Goal: Task Accomplishment & Management: Manage account settings

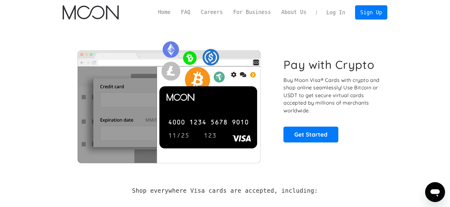
click at [281, 44] on div "Pay with Crypto Buy Moon Visa® Cards with crypto and shop online seamlessly! Us…" at bounding box center [225, 100] width 325 height 126
click at [344, 12] on link "Log In" at bounding box center [335, 13] width 29 height 14
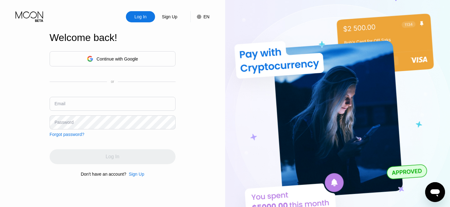
click at [103, 95] on div "Continue with Google or Email Password Forgot password?" at bounding box center [113, 94] width 126 height 86
click at [102, 101] on input "text" at bounding box center [113, 104] width 126 height 14
click at [130, 58] on div "Continue with Google" at bounding box center [117, 58] width 42 height 5
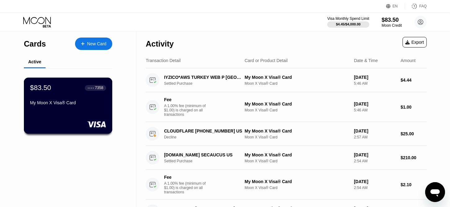
click at [85, 108] on div "My Moon X Visa® Card" at bounding box center [68, 103] width 76 height 7
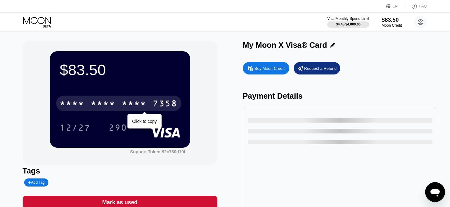
click at [113, 108] on div "* * * *" at bounding box center [103, 104] width 25 height 10
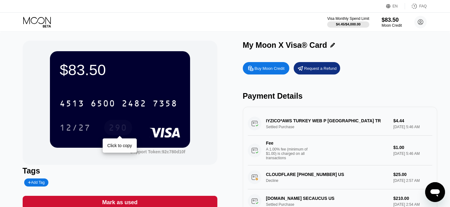
click at [119, 127] on div "290" at bounding box center [118, 128] width 19 height 10
click at [395, 20] on div "$83.50" at bounding box center [391, 19] width 21 height 7
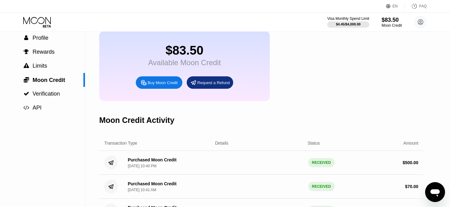
scroll to position [62, 0]
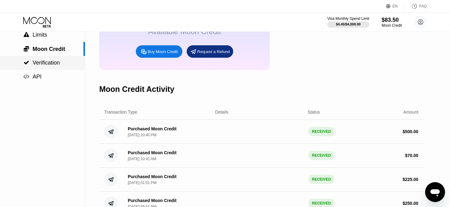
click at [55, 66] on span "Verification" at bounding box center [46, 62] width 27 height 6
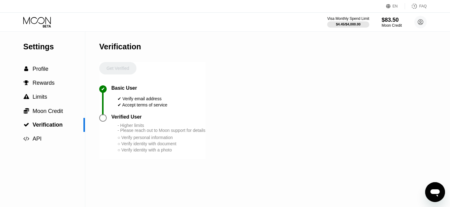
scroll to position [31, 0]
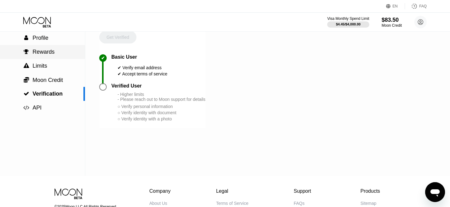
click at [44, 55] on span "Rewards" at bounding box center [44, 52] width 22 height 6
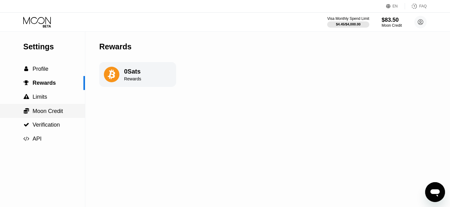
click at [55, 111] on span "Moon Credit" at bounding box center [48, 111] width 30 height 6
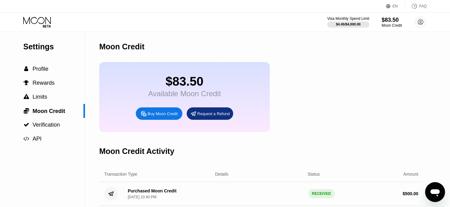
click at [157, 116] on div "Buy Moon Credit" at bounding box center [163, 113] width 30 height 5
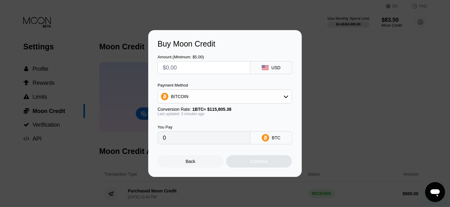
click at [196, 94] on div "BITCOIN" at bounding box center [225, 96] width 134 height 12
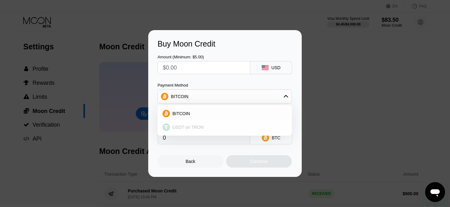
click at [188, 129] on span "USDT on TRON" at bounding box center [187, 127] width 31 height 5
type input "0.00"
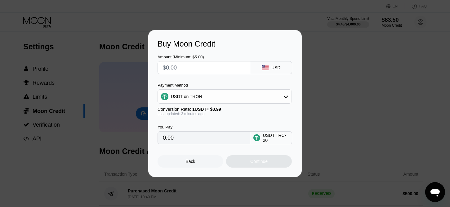
click at [180, 68] on input "text" at bounding box center [204, 67] width 82 height 12
type input "$5"
type input "5.05"
type input "$500"
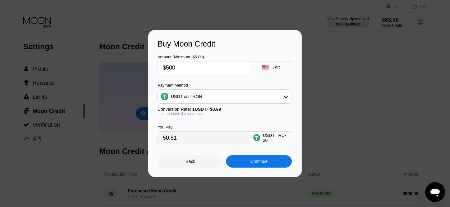
type input "505.05"
type input "$500"
click at [249, 162] on div "Continue" at bounding box center [259, 161] width 66 height 12
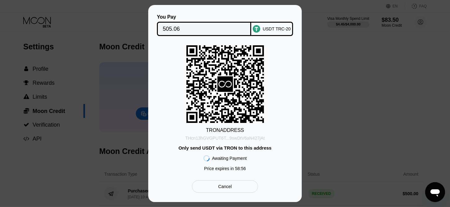
click at [236, 137] on div "THcn13hGVGPUT6T...9swDtV6aN427jAt" at bounding box center [224, 137] width 79 height 5
click at [229, 137] on div "THcn13hGVGPUT6T...9swDtV6aN427jAt" at bounding box center [224, 137] width 79 height 5
click at [179, 23] on input "505.06" at bounding box center [204, 29] width 83 height 12
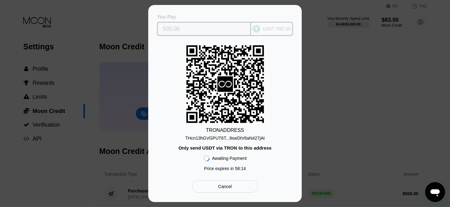
click at [178, 27] on input "505.06" at bounding box center [204, 29] width 83 height 12
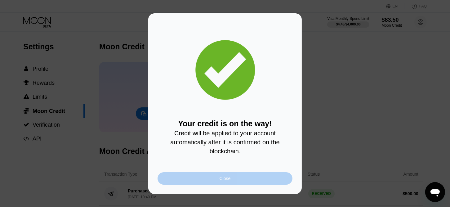
click at [234, 179] on div "Close" at bounding box center [224, 178] width 135 height 12
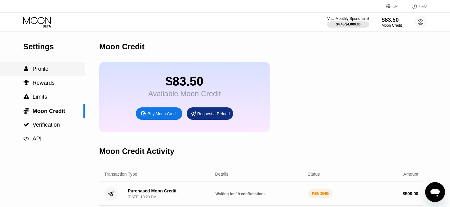
click at [48, 71] on div " Profile" at bounding box center [42, 69] width 85 height 7
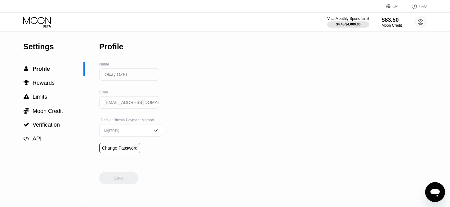
click at [38, 20] on icon at bounding box center [37, 22] width 29 height 11
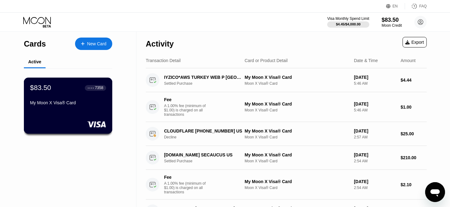
click at [53, 101] on div "My Moon X Visa® Card" at bounding box center [68, 102] width 76 height 5
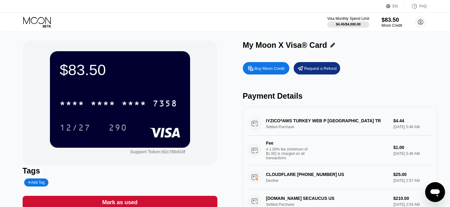
click at [388, 21] on div "$83.50" at bounding box center [391, 19] width 21 height 7
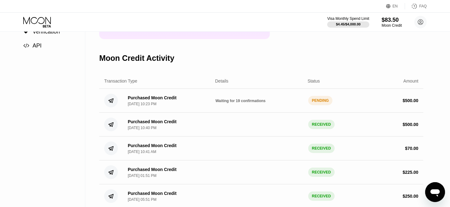
scroll to position [124, 0]
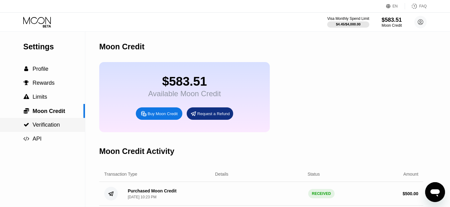
click at [51, 127] on span "Verification" at bounding box center [46, 124] width 27 height 6
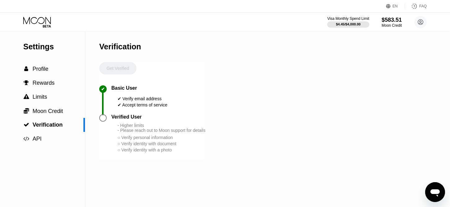
click at [106, 121] on div at bounding box center [102, 117] width 7 height 7
click at [103, 121] on div at bounding box center [102, 117] width 7 height 7
click at [420, 20] on circle at bounding box center [420, 22] width 12 height 12
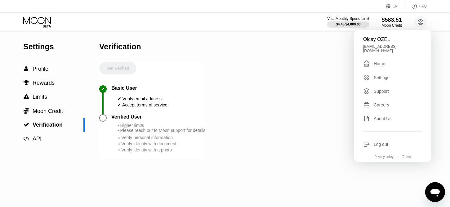
click at [383, 76] on div "Settings" at bounding box center [381, 77] width 16 height 5
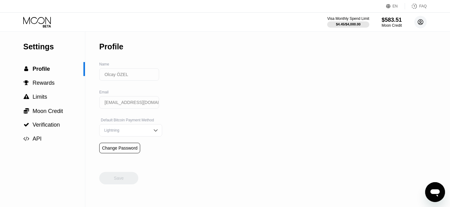
click at [421, 21] on circle at bounding box center [420, 22] width 12 height 12
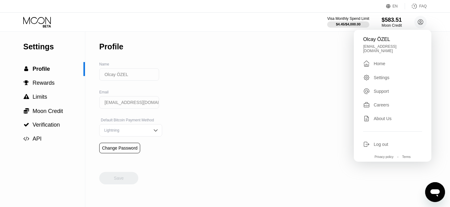
scroll to position [31, 0]
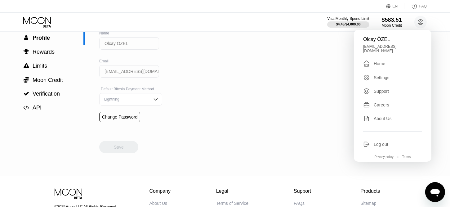
click at [152, 102] on img at bounding box center [155, 99] width 6 height 6
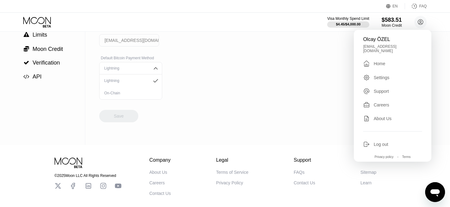
click at [114, 99] on div "On-Chain" at bounding box center [130, 93] width 62 height 12
click at [152, 71] on img at bounding box center [155, 68] width 6 height 6
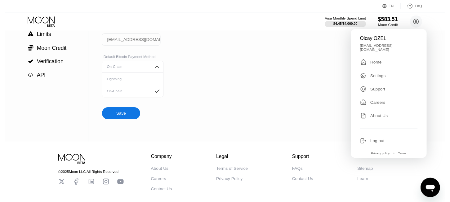
scroll to position [0, 0]
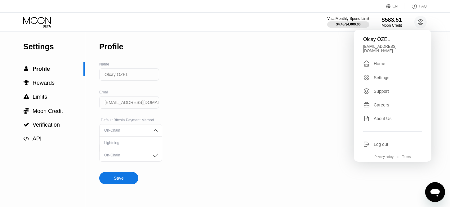
click at [199, 89] on div "Settings  Profile  Rewards  Limits  Moon Credit  Verification  API Profil…" at bounding box center [225, 118] width 450 height 175
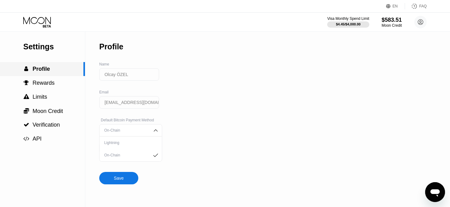
click at [44, 68] on span "Profile" at bounding box center [41, 69] width 17 height 6
click at [43, 86] on span "Rewards" at bounding box center [44, 83] width 22 height 6
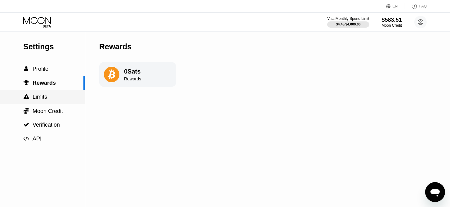
click at [44, 100] on span "Limits" at bounding box center [40, 97] width 15 height 6
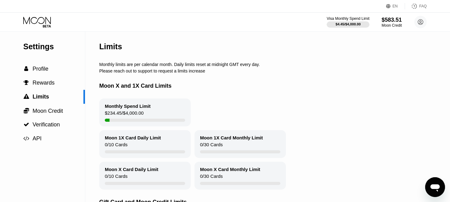
click at [339, 24] on div "$4.45 / $4,000.00" at bounding box center [347, 24] width 25 height 4
click at [351, 25] on div "$4.45 / $4,000.00" at bounding box center [347, 24] width 25 height 4
click at [43, 18] on icon at bounding box center [37, 22] width 29 height 11
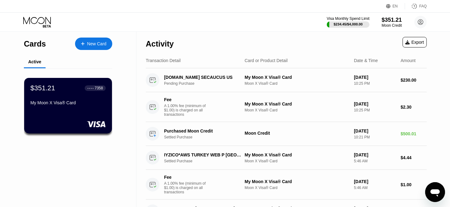
click at [358, 24] on div "$234.45 / $4,000.00" at bounding box center [347, 24] width 29 height 4
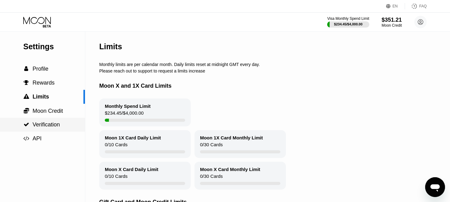
click at [51, 126] on span "Verification" at bounding box center [46, 124] width 27 height 6
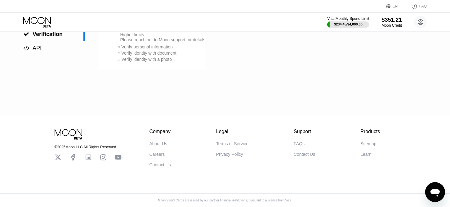
scroll to position [31, 0]
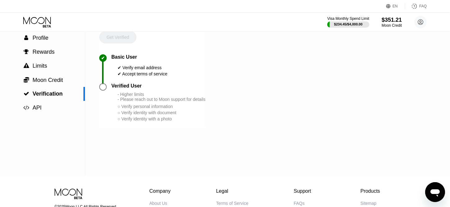
click at [138, 109] on div "- Higher limits - Please reach out to Moon support for details ○ Verify persona…" at bounding box center [161, 107] width 88 height 30
click at [103, 90] on div at bounding box center [102, 86] width 7 height 7
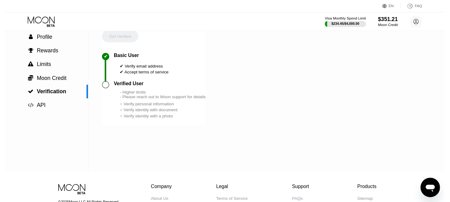
scroll to position [0, 0]
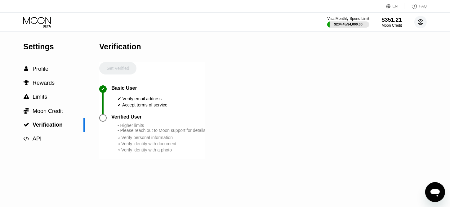
click at [419, 20] on circle at bounding box center [420, 22] width 12 height 12
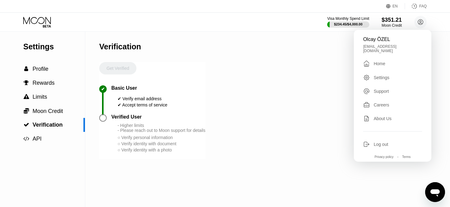
click at [385, 102] on div "Careers" at bounding box center [380, 104] width 15 height 5
click at [47, 100] on div " Limits" at bounding box center [42, 97] width 85 height 7
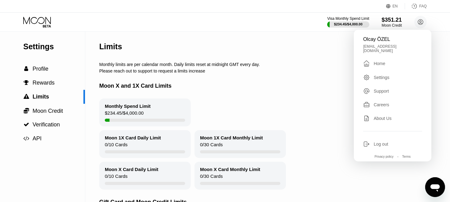
click at [173, 65] on div "Monthly limits are per calendar month. Daily limits reset at midnight GMT every…" at bounding box center [279, 64] width 360 height 5
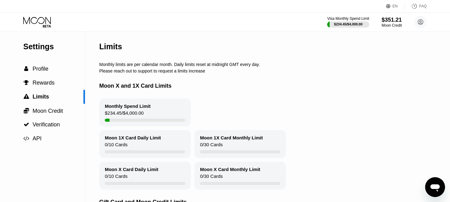
click at [170, 67] on div "Monthly limits are per calendar month. Daily limits reset at midnight GMT every…" at bounding box center [279, 64] width 360 height 5
click at [54, 111] on span "Moon Credit" at bounding box center [48, 111] width 30 height 6
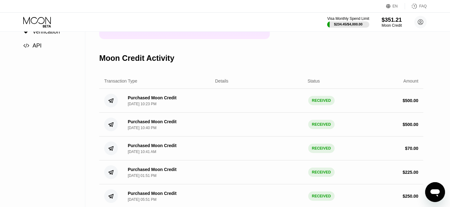
scroll to position [62, 0]
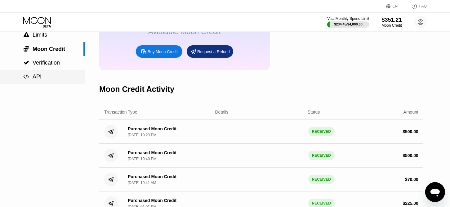
click at [40, 77] on span "API" at bounding box center [37, 76] width 9 height 6
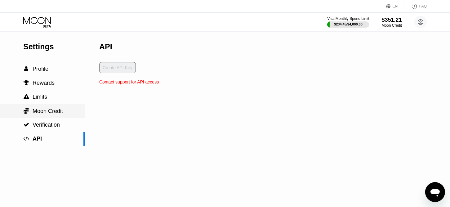
click at [55, 109] on span "Moon Credit" at bounding box center [48, 111] width 30 height 6
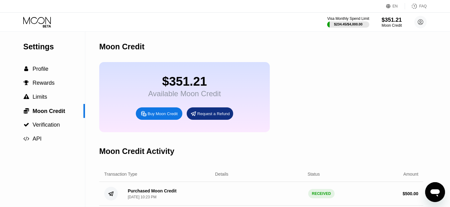
scroll to position [31, 0]
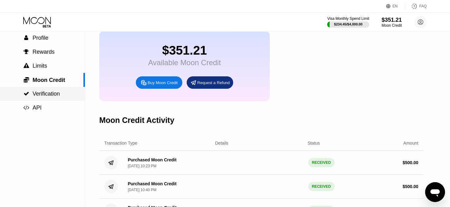
click at [56, 91] on span "Verification" at bounding box center [46, 93] width 27 height 6
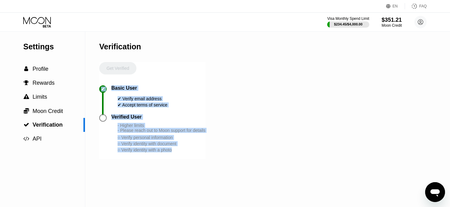
drag, startPoint x: 186, startPoint y: 161, endPoint x: 95, endPoint y: 95, distance: 112.3
click at [95, 95] on div "Settings  Profile  Rewards  Limits  Moon Credit  Verification  API Verifi…" at bounding box center [225, 118] width 450 height 175
copy div "✔ Basic User ✔ Verify email address ✔ Accept terms of service Verified User - H…"
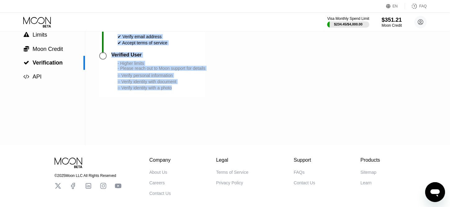
click at [192, 91] on div "- Higher limits - Please reach out to Moon support for details ○ Verify persona…" at bounding box center [161, 76] width 88 height 30
click at [157, 90] on div "○ Verify identity with a photo" at bounding box center [161, 87] width 88 height 5
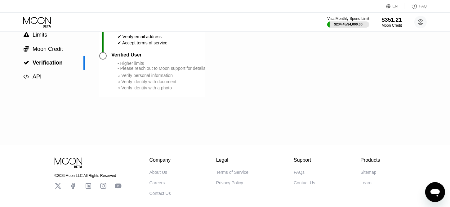
click at [149, 84] on div "○ Verify identity with document" at bounding box center [161, 81] width 88 height 5
drag, startPoint x: 140, startPoint y: 70, endPoint x: 132, endPoint y: 61, distance: 11.9
click at [140, 70] on div "- Higher limits - Please reach out to Moon support for details" at bounding box center [161, 66] width 88 height 10
click at [131, 58] on div "Verified User" at bounding box center [126, 55] width 30 height 6
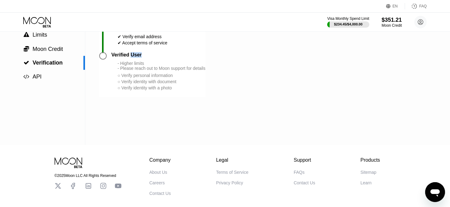
click at [104, 59] on div at bounding box center [102, 55] width 7 height 7
click at [103, 59] on div at bounding box center [102, 55] width 7 height 7
click at [122, 64] on div "Verified User - Higher limits - Please reach out to Moon support for details ○ …" at bounding box center [158, 71] width 94 height 39
click at [146, 58] on div "Verified User" at bounding box center [158, 55] width 94 height 6
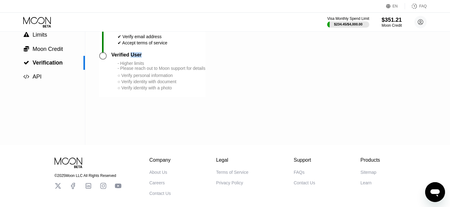
click at [142, 58] on div "Verified User" at bounding box center [158, 55] width 94 height 6
drag, startPoint x: 112, startPoint y: 60, endPoint x: 163, endPoint y: 61, distance: 50.8
click at [163, 58] on div "Verified User" at bounding box center [158, 55] width 94 height 6
copy div "Verified User"
